Goal: Transaction & Acquisition: Purchase product/service

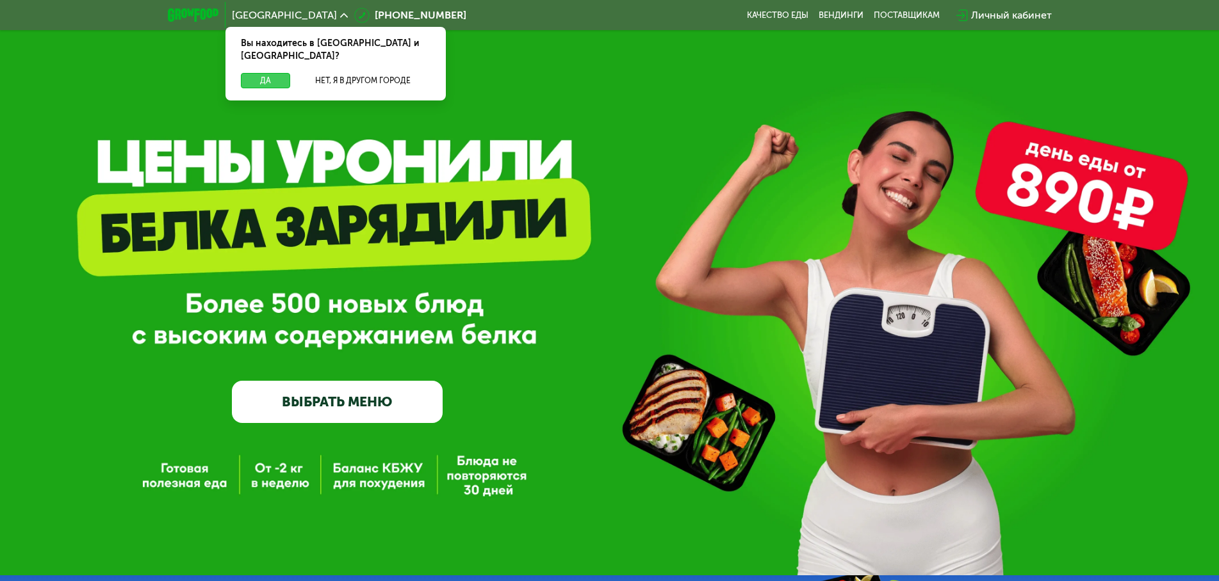
click at [275, 73] on button "Да" at bounding box center [265, 80] width 49 height 15
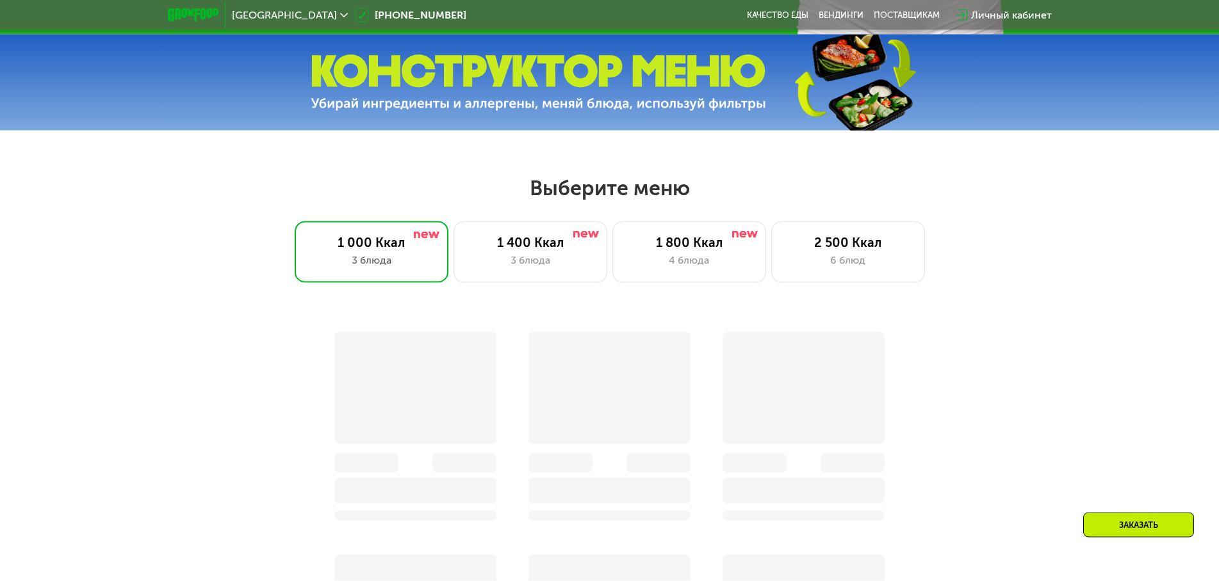
scroll to position [588, 0]
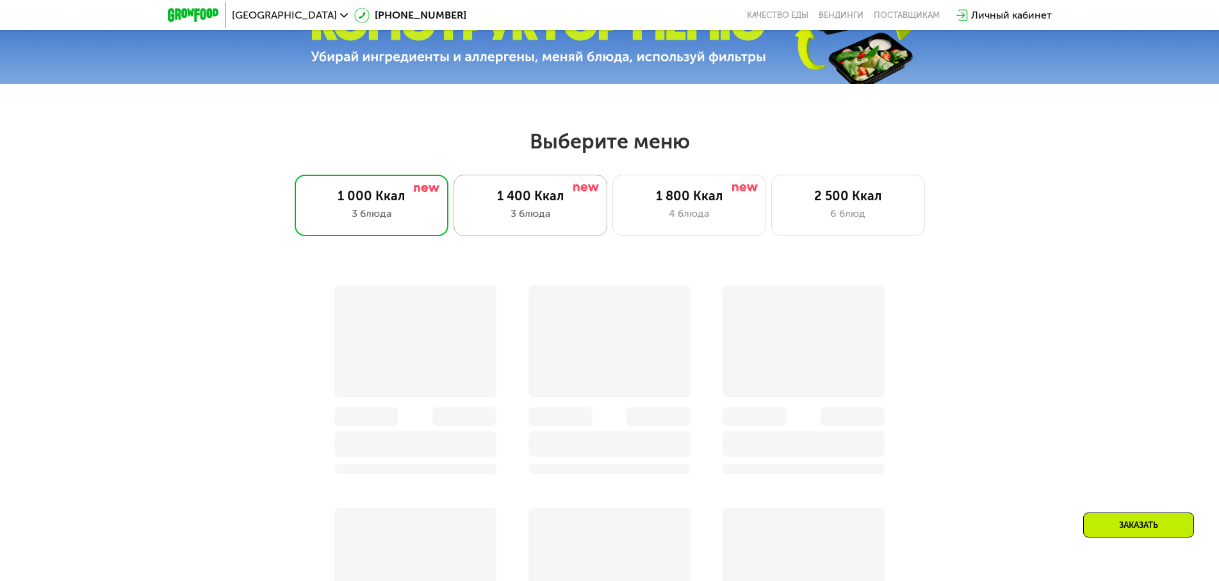
click at [547, 218] on div "3 блюда" at bounding box center [530, 213] width 127 height 15
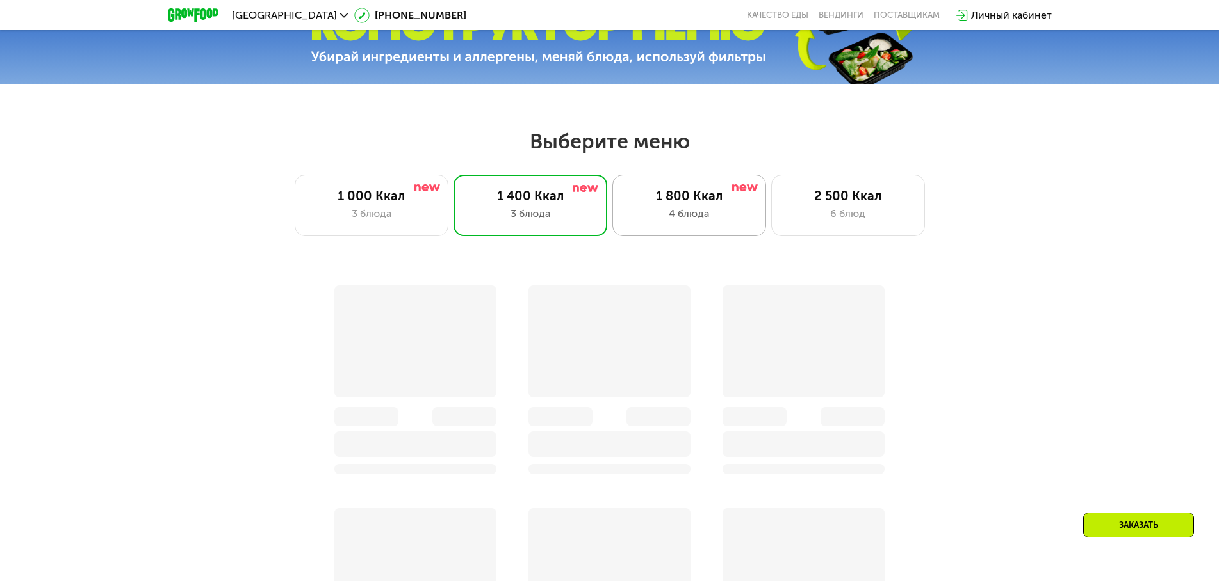
click at [690, 204] on div "1 800 Ккал" at bounding box center [689, 195] width 127 height 15
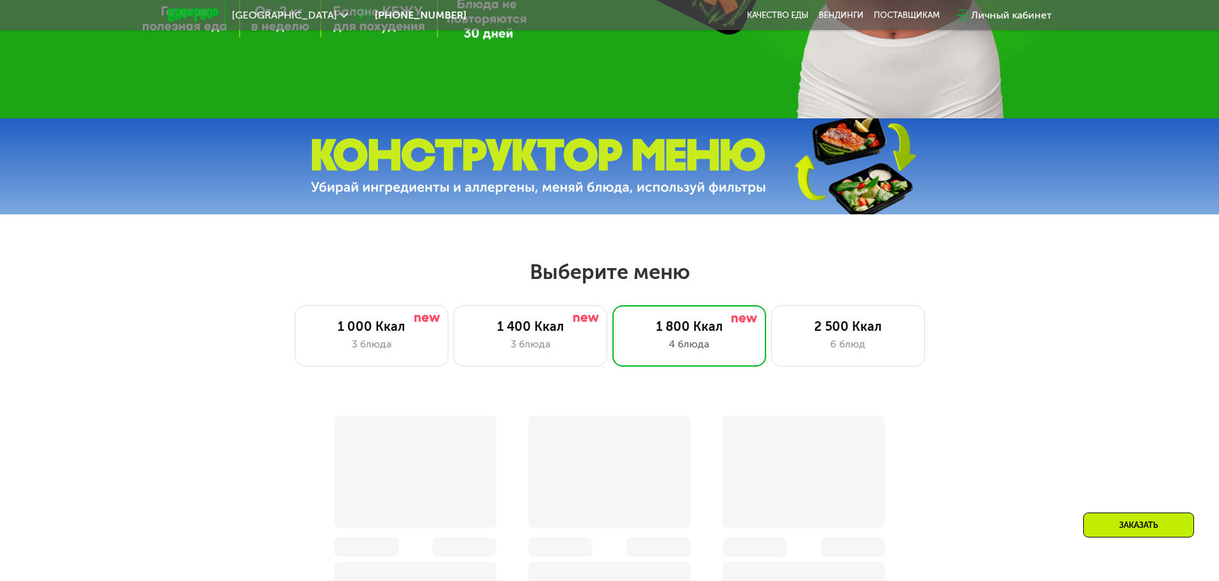
scroll to position [718, 0]
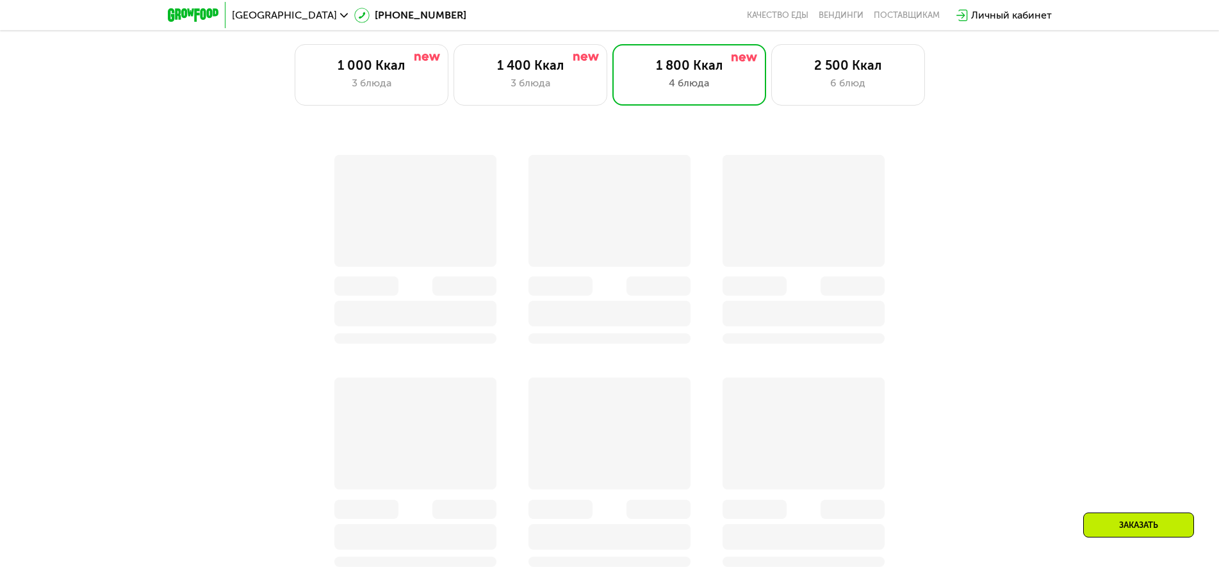
click at [348, 394] on div at bounding box center [415, 434] width 162 height 112
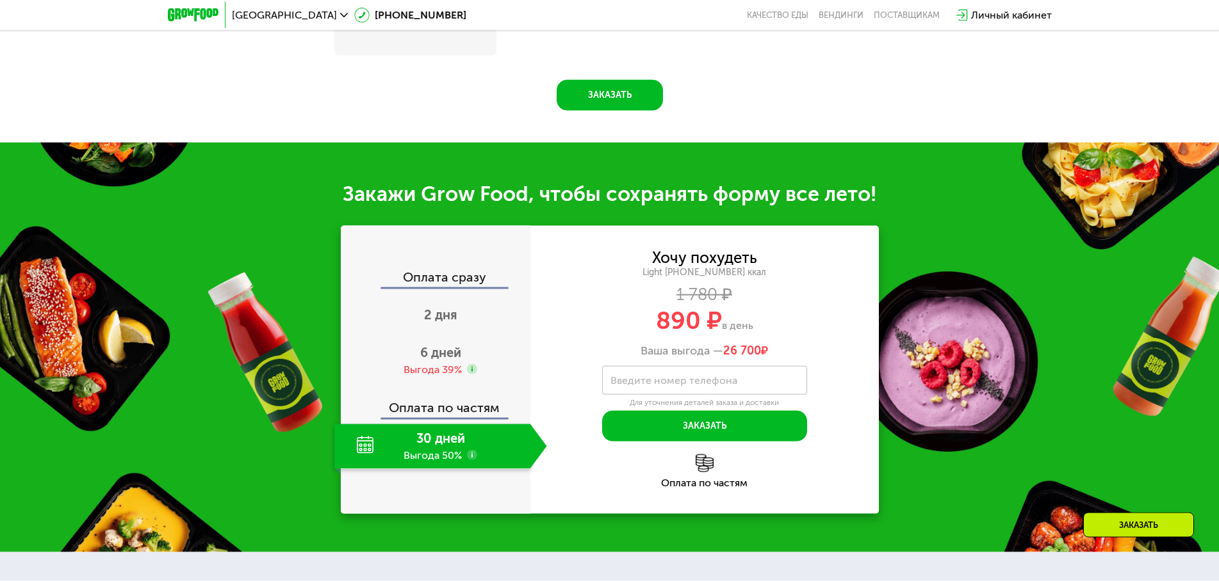
scroll to position [1437, 0]
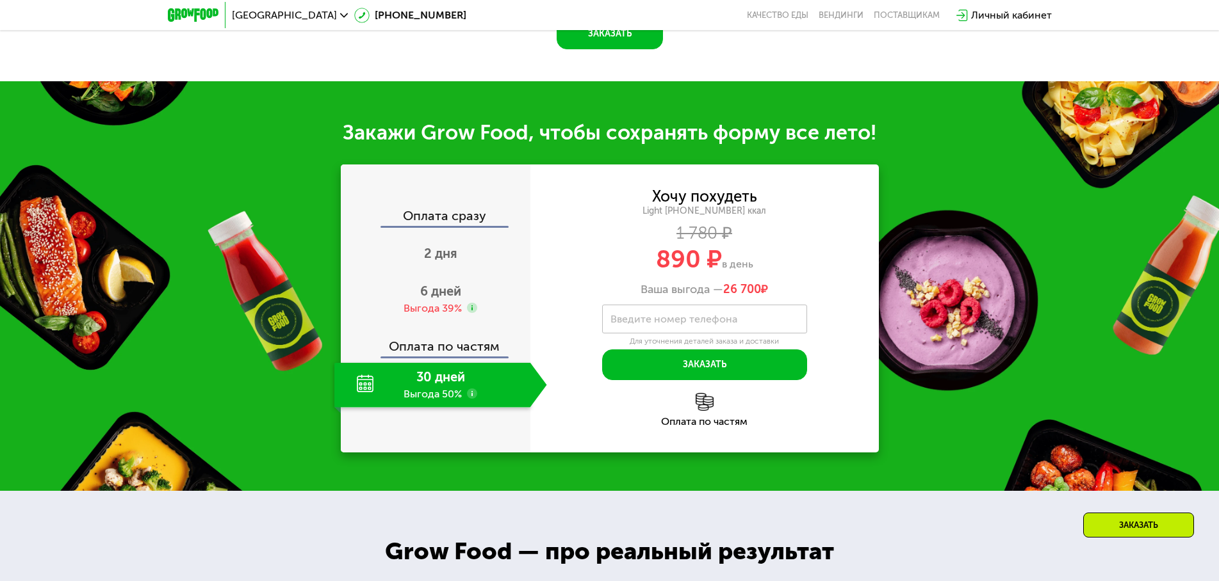
click at [451, 387] on div "30 дней Выгода 50%" at bounding box center [432, 385] width 196 height 45
click at [432, 293] on span "6 дней" at bounding box center [440, 291] width 41 height 15
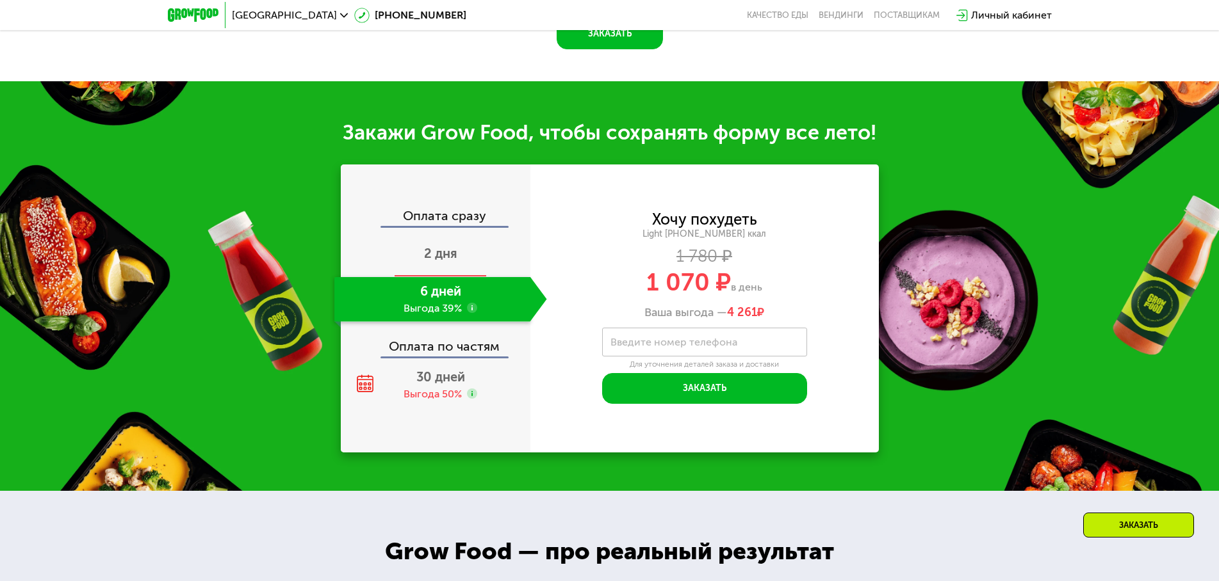
click at [448, 255] on span "2 дня" at bounding box center [440, 253] width 33 height 15
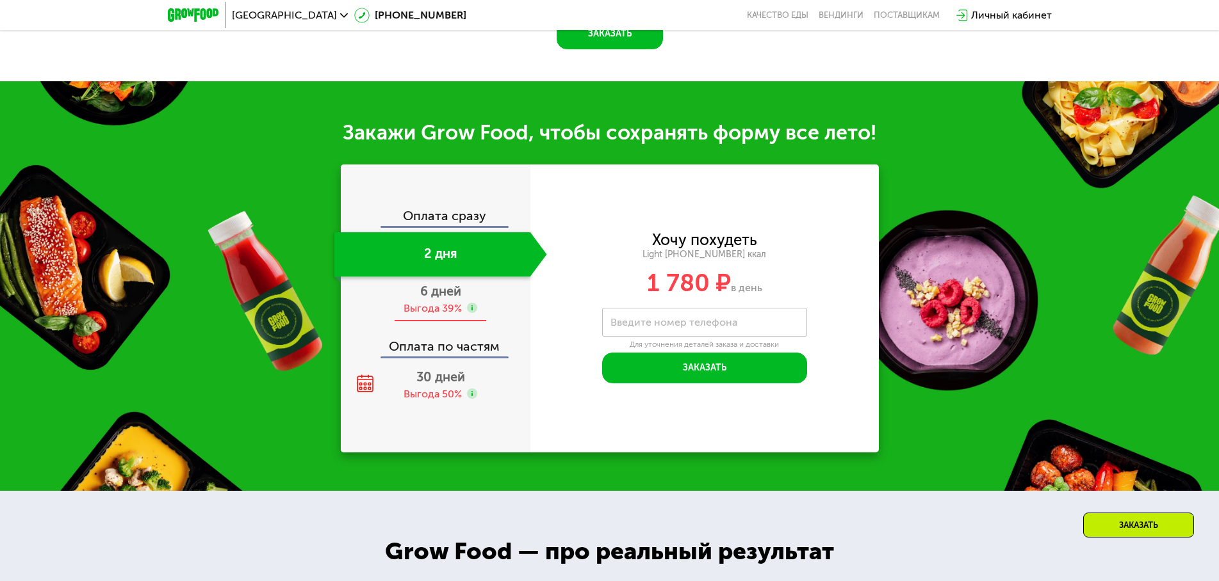
click at [426, 290] on span "6 дней" at bounding box center [440, 291] width 41 height 15
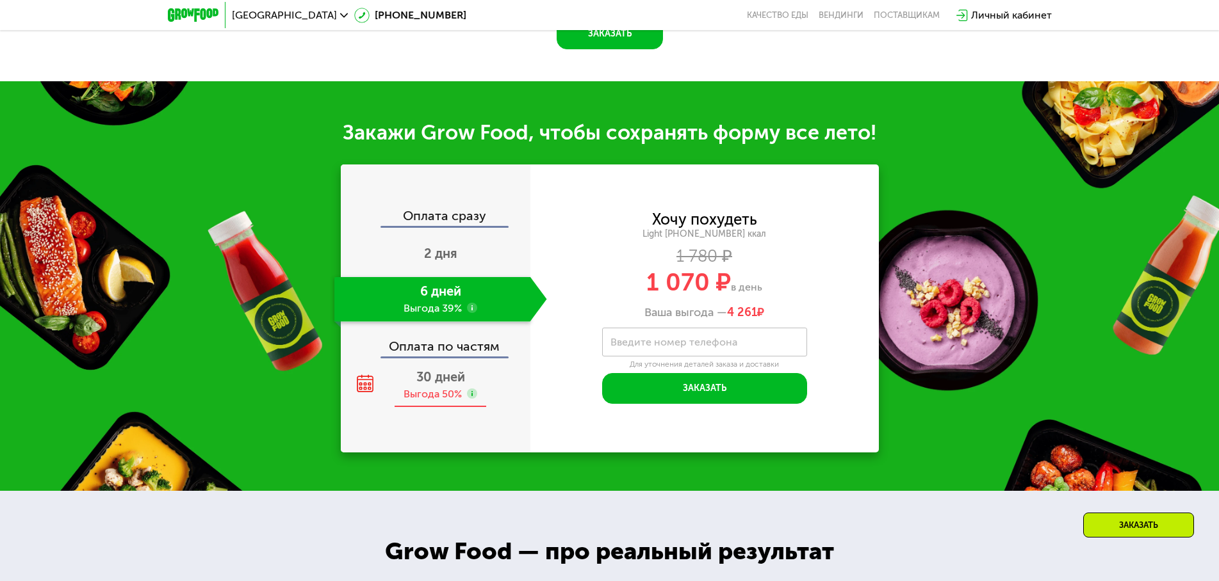
click at [427, 378] on span "30 дней" at bounding box center [440, 376] width 49 height 15
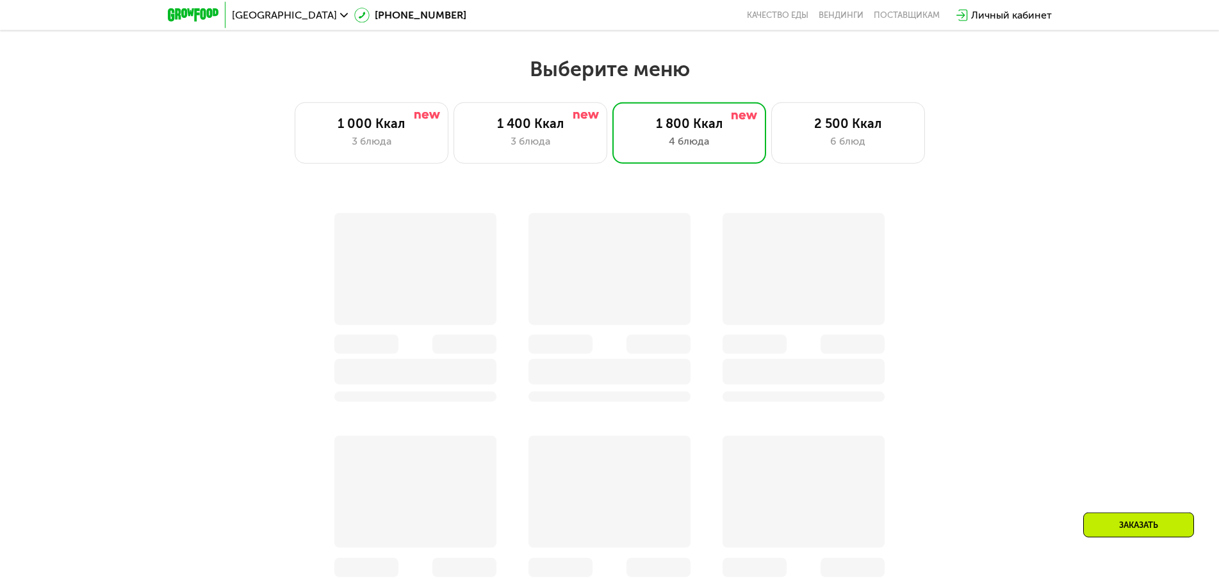
scroll to position [653, 0]
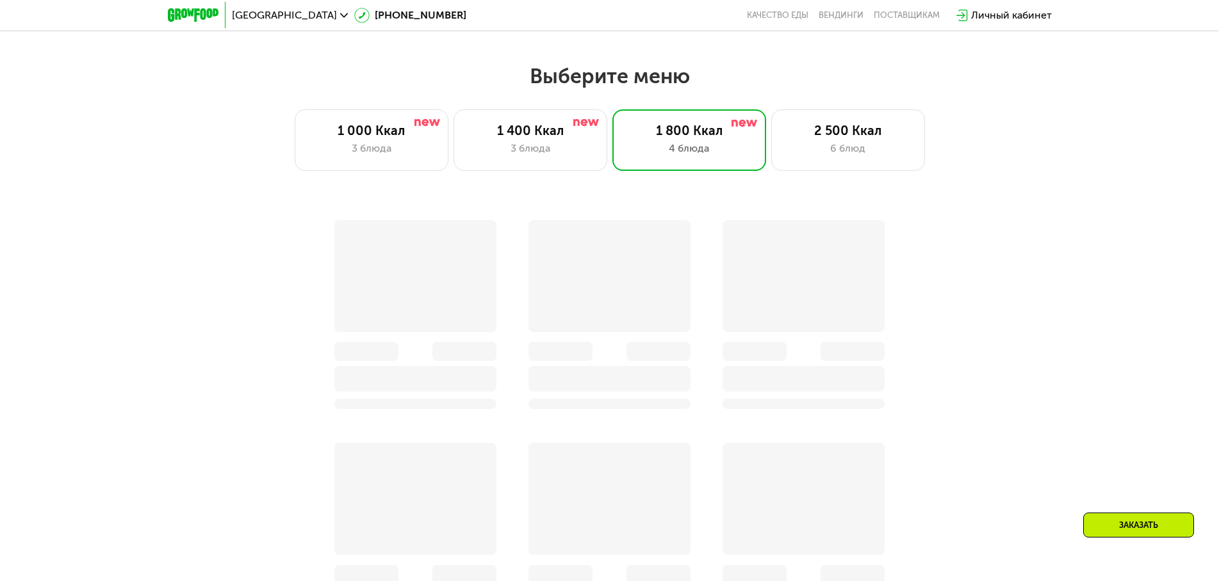
click at [432, 291] on div at bounding box center [415, 276] width 162 height 112
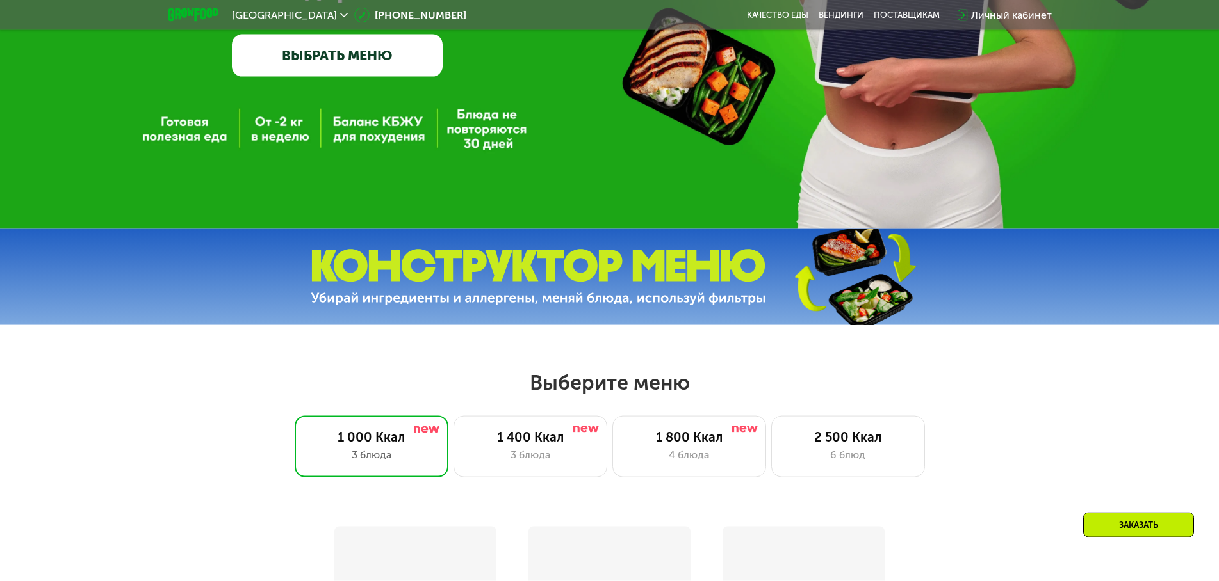
scroll to position [261, 0]
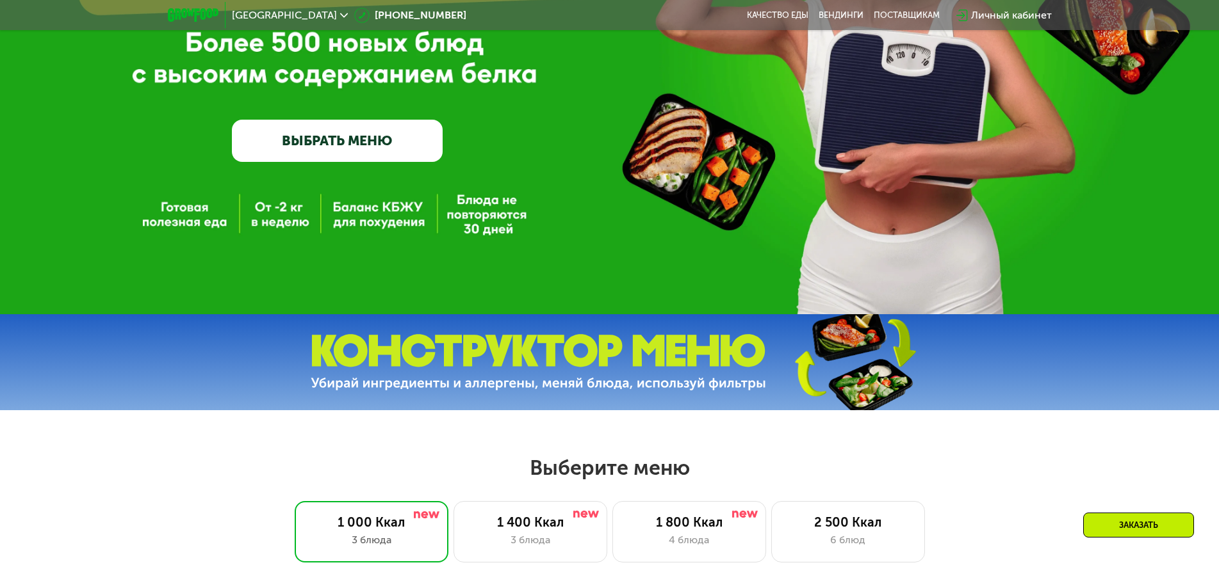
click at [366, 145] on link "ВЫБРАТЬ МЕНЮ" at bounding box center [337, 141] width 211 height 42
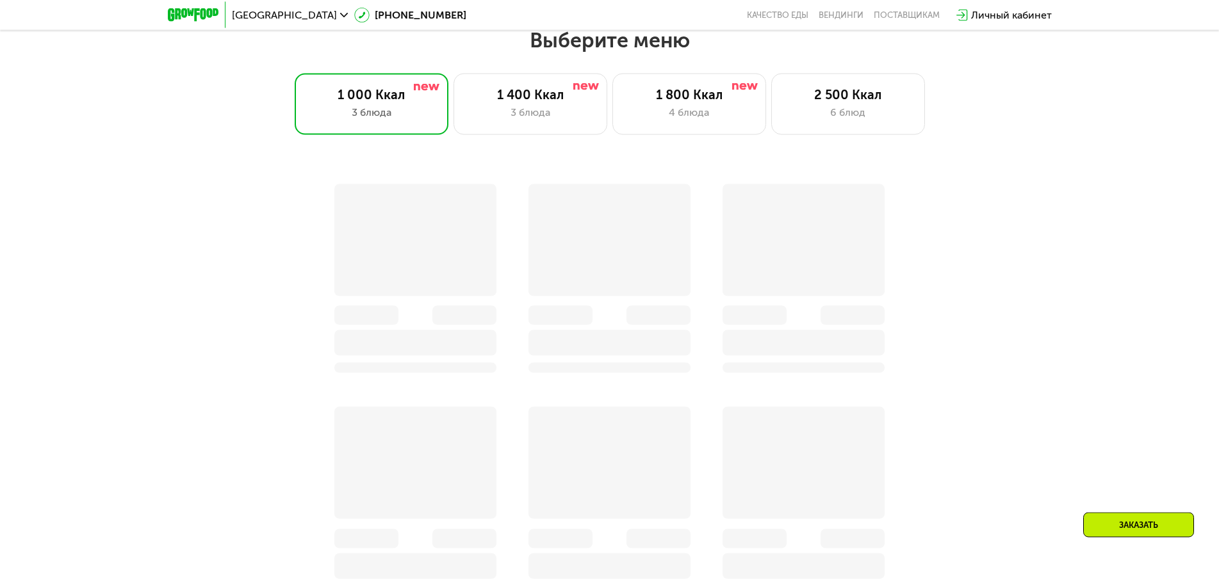
scroll to position [691, 0]
